Goal: Task Accomplishment & Management: Manage account settings

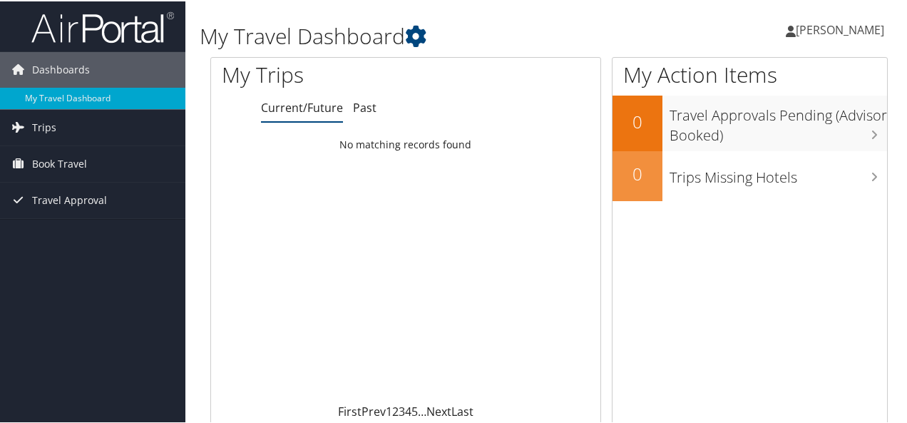
click at [855, 28] on span "[PERSON_NAME]" at bounding box center [840, 29] width 88 height 16
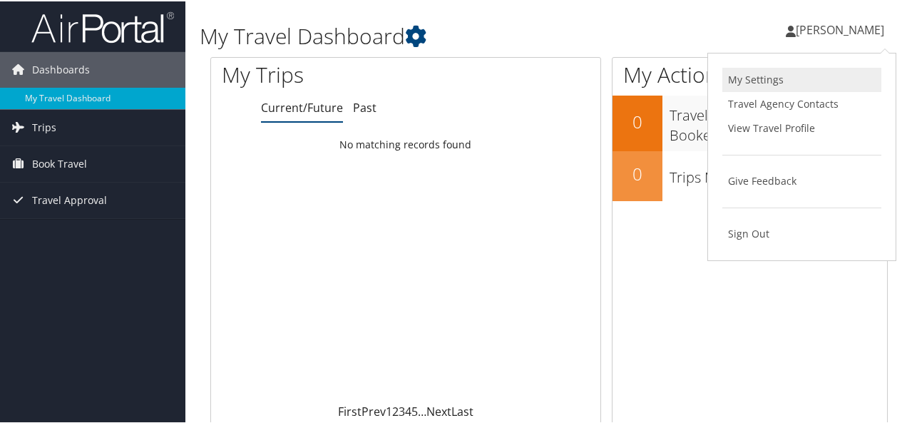
click at [745, 73] on link "My Settings" at bounding box center [802, 78] width 159 height 24
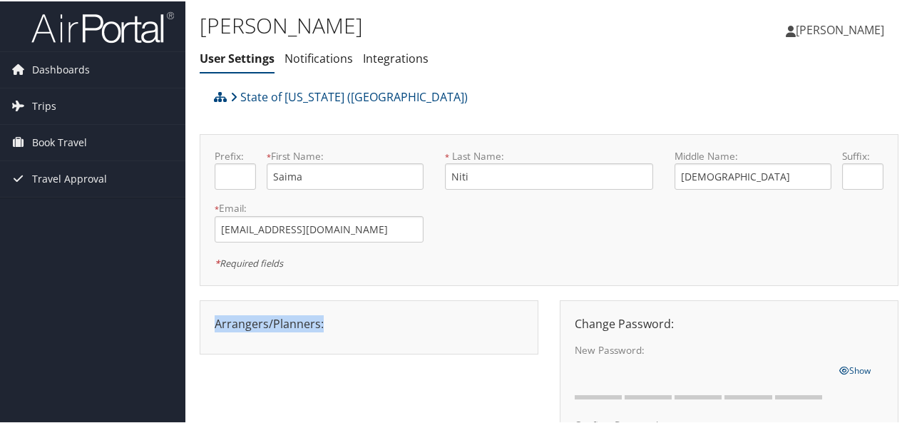
drag, startPoint x: 324, startPoint y: 322, endPoint x: 211, endPoint y: 317, distance: 112.8
click at [211, 317] on div "Arrangers/Planners: Edit Arrangers & Planners [PERSON_NAME] [PERSON_NAME] [PERS…" at bounding box center [369, 322] width 330 height 17
click at [353, 322] on div "Arrangers/Planners: Edit Arrangers & Planners [PERSON_NAME] [PERSON_NAME] [PERS…" at bounding box center [369, 322] width 330 height 17
drag, startPoint x: 320, startPoint y: 323, endPoint x: 274, endPoint y: 322, distance: 46.4
click at [274, 322] on div "Arrangers/Planners: Edit Arrangers & Planners [PERSON_NAME] [PERSON_NAME] [PERS…" at bounding box center [369, 322] width 330 height 17
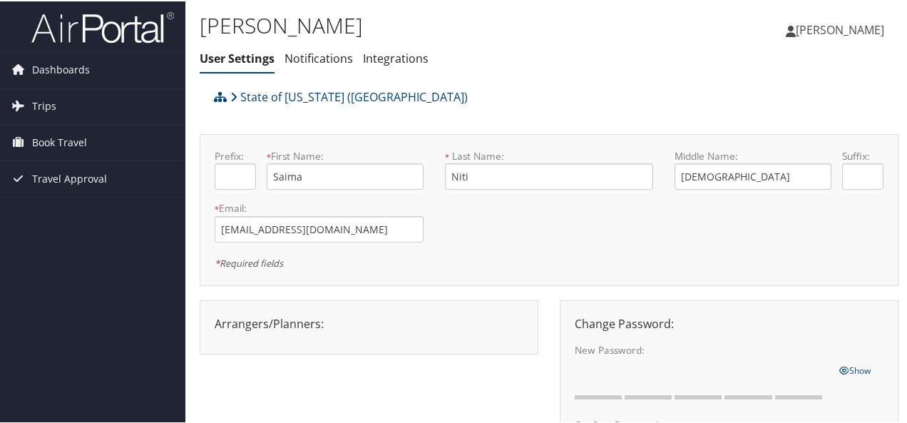
click at [290, 337] on div "Arrangers/Planners: Edit Arrangers & Planners [PERSON_NAME] [PERSON_NAME] [PERS…" at bounding box center [369, 326] width 339 height 54
drag, startPoint x: 272, startPoint y: 320, endPoint x: 316, endPoint y: 319, distance: 44.2
click at [316, 319] on div "Arrangers/Planners: Edit Arrangers & Planners [PERSON_NAME] [PERSON_NAME] [PERS…" at bounding box center [369, 322] width 330 height 17
drag, startPoint x: 265, startPoint y: 321, endPoint x: 220, endPoint y: 315, distance: 46.1
click at [215, 312] on div "Arrangers/Planners: Edit Arrangers & Planners [PERSON_NAME] [PERSON_NAME] [PERS…" at bounding box center [369, 326] width 339 height 54
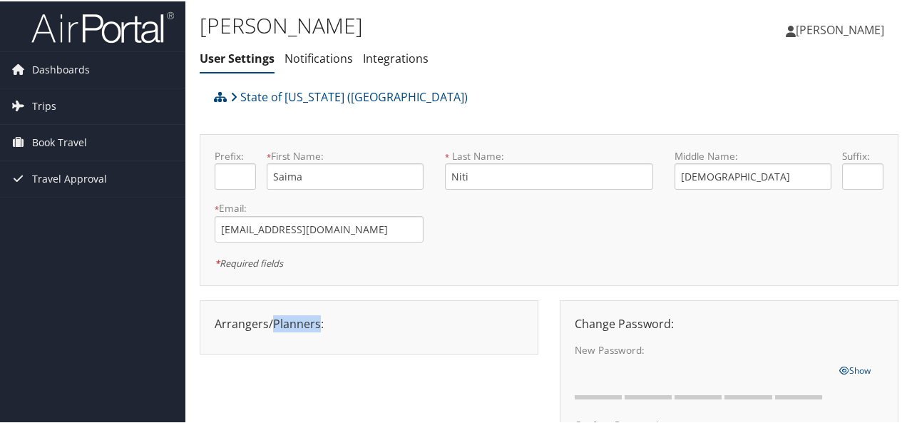
drag, startPoint x: 270, startPoint y: 317, endPoint x: 319, endPoint y: 317, distance: 49.2
click at [319, 317] on div "Arrangers/Planners: Edit Arrangers & Planners [PERSON_NAME] [PERSON_NAME] [PERS…" at bounding box center [369, 322] width 330 height 17
click at [407, 322] on div "Arrangers/Planners: Edit Arrangers & Planners [PERSON_NAME] [PERSON_NAME] [PERS…" at bounding box center [369, 322] width 330 height 17
drag, startPoint x: 322, startPoint y: 320, endPoint x: 271, endPoint y: 316, distance: 51.5
click at [271, 316] on div "Arrangers/Planners: Edit Arrangers & Planners [PERSON_NAME] [PERSON_NAME] [PERS…" at bounding box center [369, 322] width 330 height 17
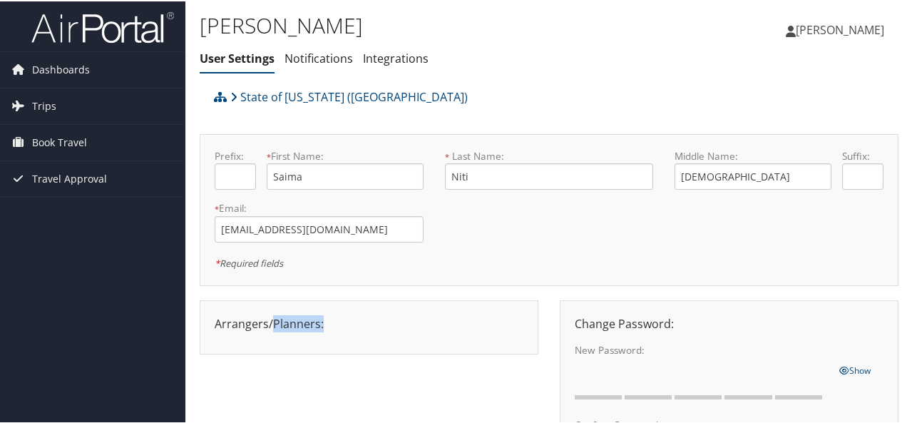
click at [347, 325] on div "Arrangers/Planners: Edit Arrangers & Planners [PERSON_NAME] [PERSON_NAME] [PERS…" at bounding box center [369, 322] width 330 height 17
click at [358, 322] on div "Arrangers/Planners: Edit Arrangers & Planners [PERSON_NAME] [PERSON_NAME] [PERS…" at bounding box center [369, 322] width 330 height 17
click at [865, 26] on span "[PERSON_NAME]" at bounding box center [840, 29] width 88 height 16
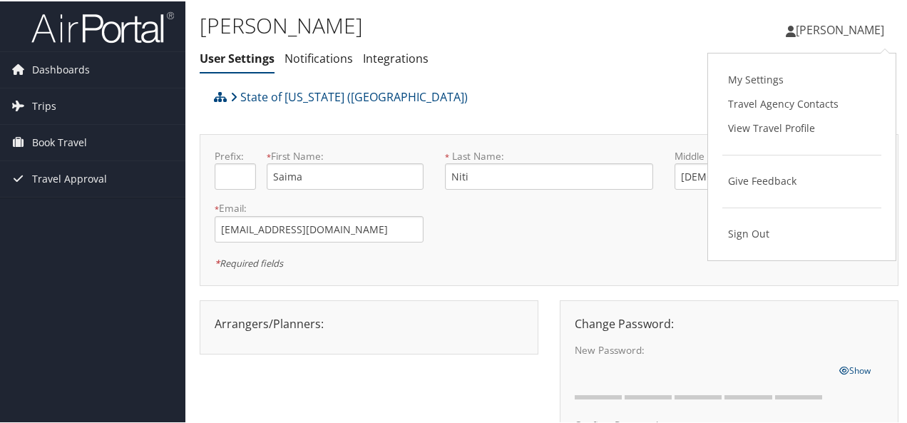
click at [566, 75] on div "[PERSON_NAME] User Settings Notifications Integrations User Settings Notificati…" at bounding box center [433, 44] width 466 height 74
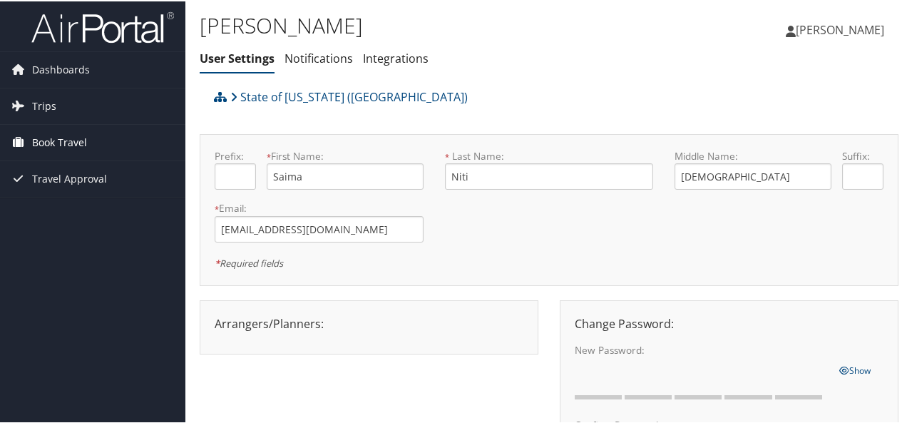
click at [78, 135] on span "Book Travel" at bounding box center [59, 141] width 55 height 36
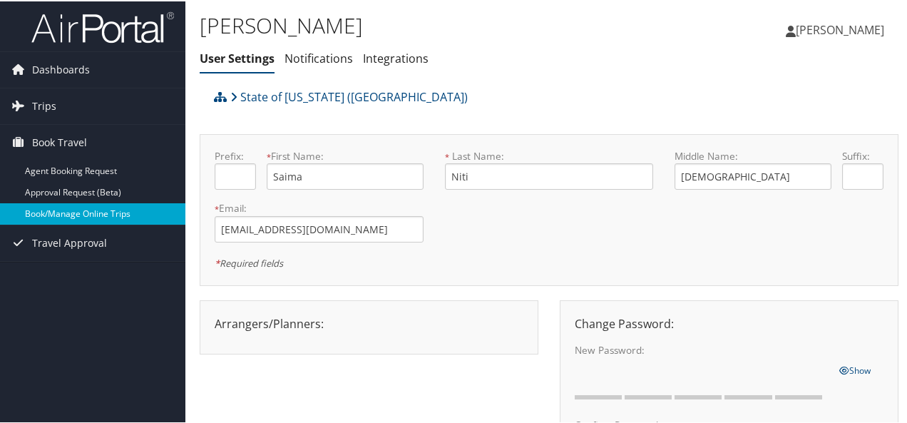
click at [68, 207] on link "Book/Manage Online Trips" at bounding box center [92, 212] width 185 height 21
